Goal: Check status: Check status

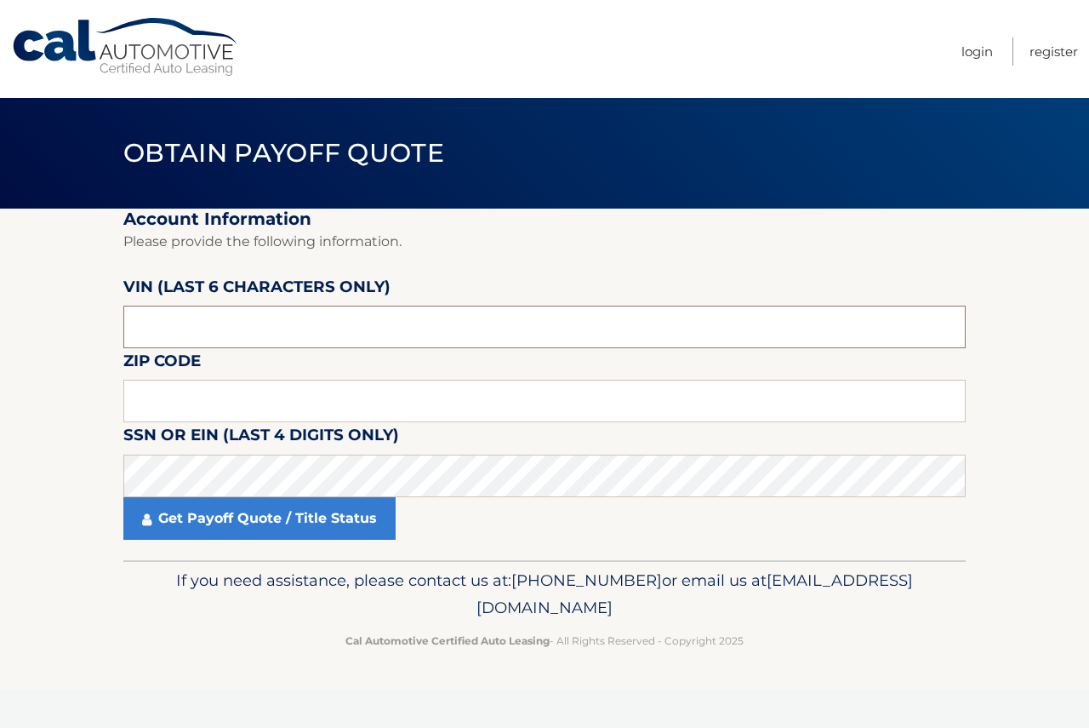
click at [229, 332] on input "text" at bounding box center [544, 327] width 842 height 43
type input "07740"
click at [262, 366] on fieldset "Account Information Please provide the following information. [PERSON_NAME] (la…" at bounding box center [544, 383] width 842 height 351
click at [267, 327] on input "text" at bounding box center [544, 327] width 842 height 43
type input "007188"
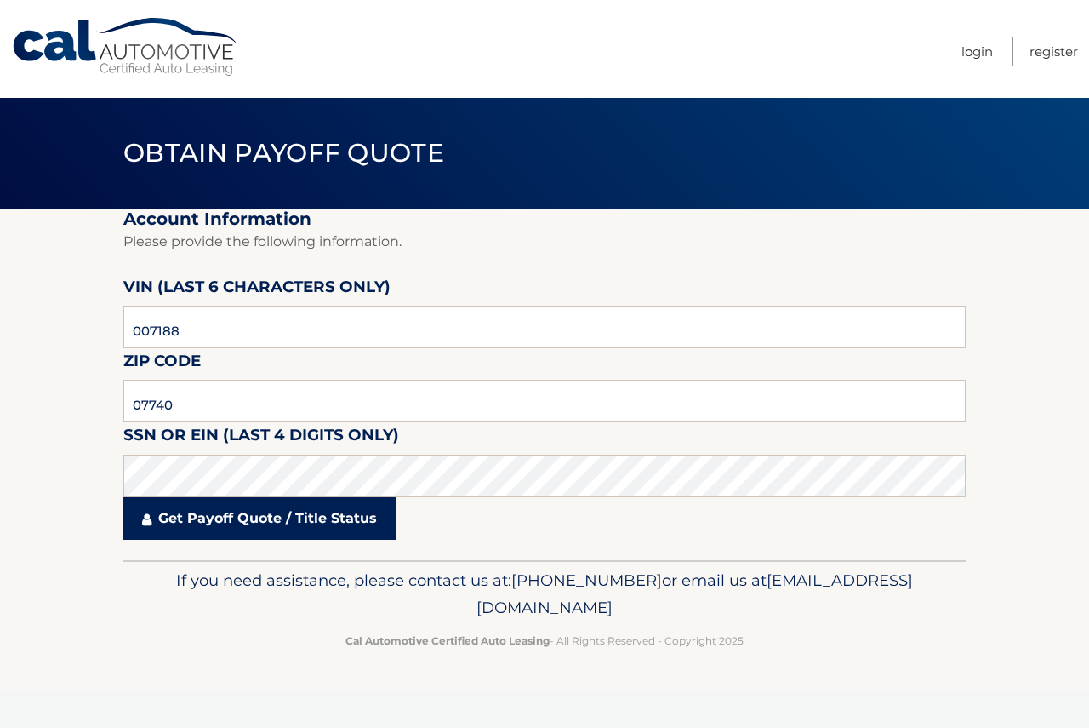
click at [339, 507] on link "Get Payoff Quote / Title Status" at bounding box center [259, 518] width 272 height 43
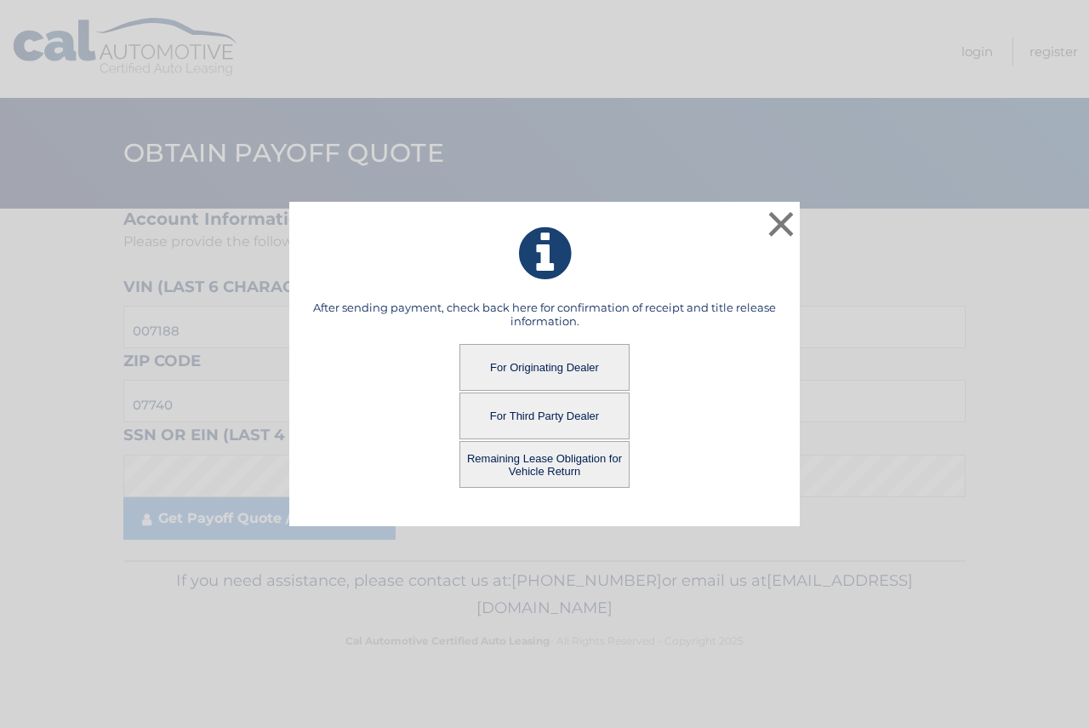
click at [574, 359] on button "For Originating Dealer" at bounding box center [545, 367] width 170 height 47
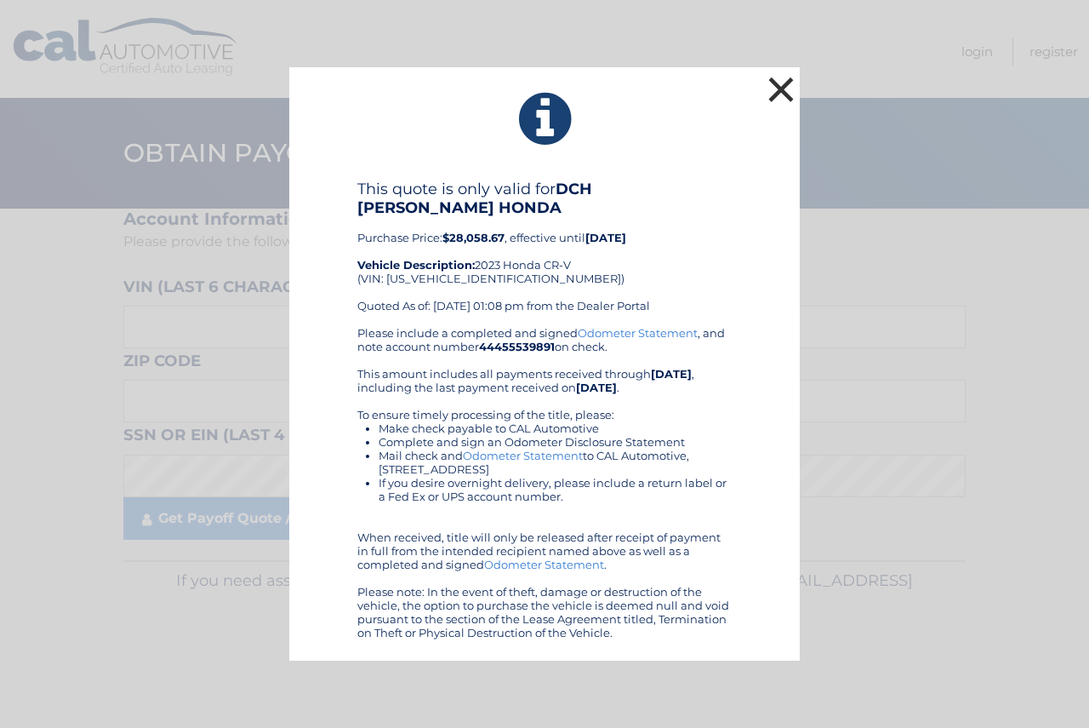
click at [785, 88] on button "×" at bounding box center [781, 89] width 34 height 34
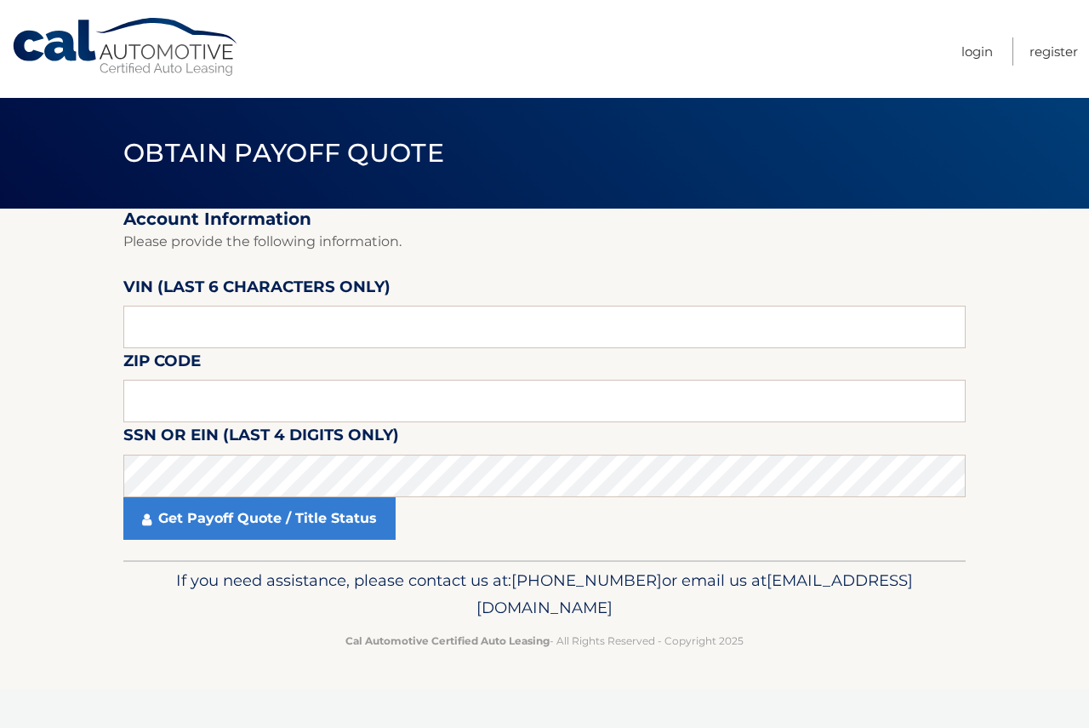
click at [148, 67] on link "Cal Automotive" at bounding box center [126, 47] width 230 height 60
